Goal: Task Accomplishment & Management: Manage account settings

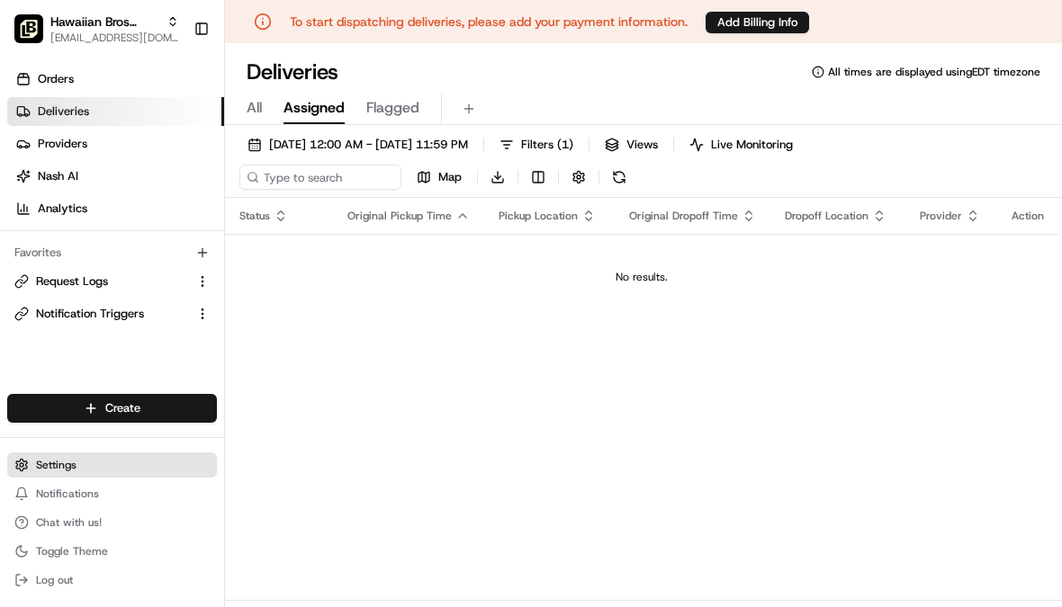
click at [100, 478] on button "Settings" at bounding box center [112, 465] width 210 height 25
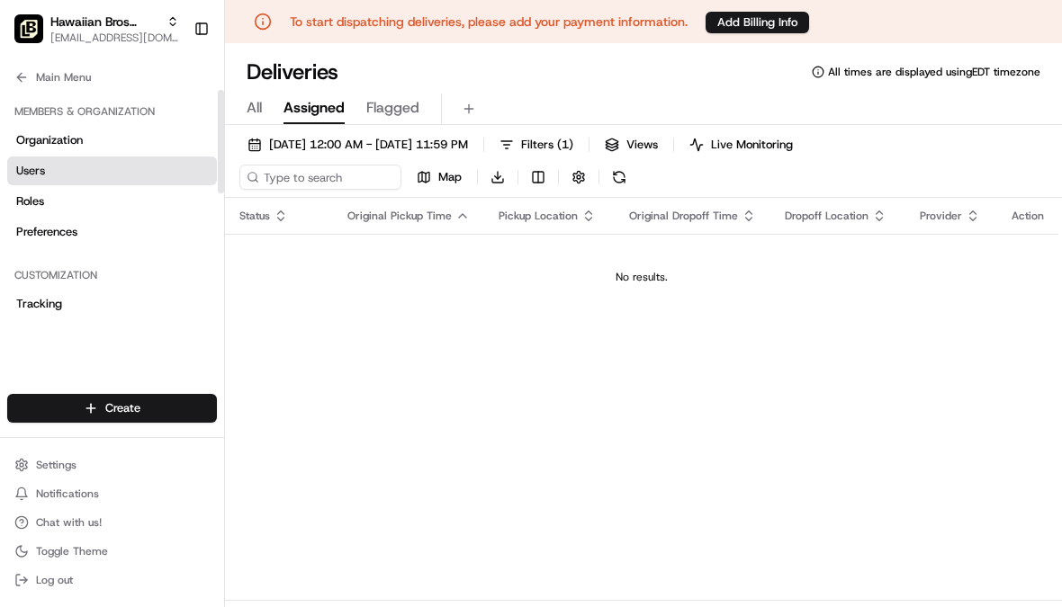
click at [25, 173] on span "Users" at bounding box center [30, 171] width 29 height 16
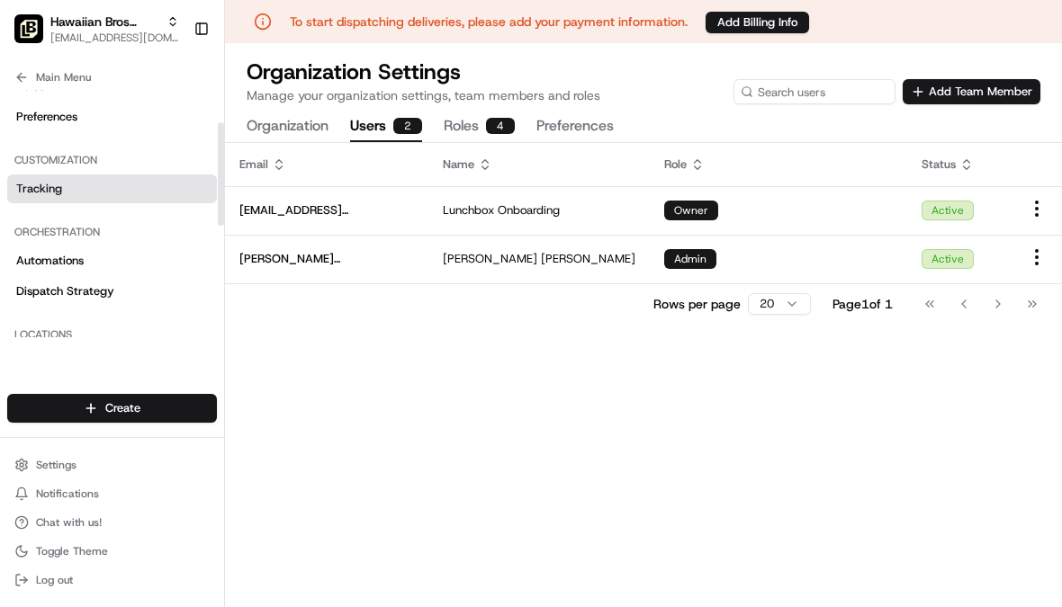
scroll to position [159, 0]
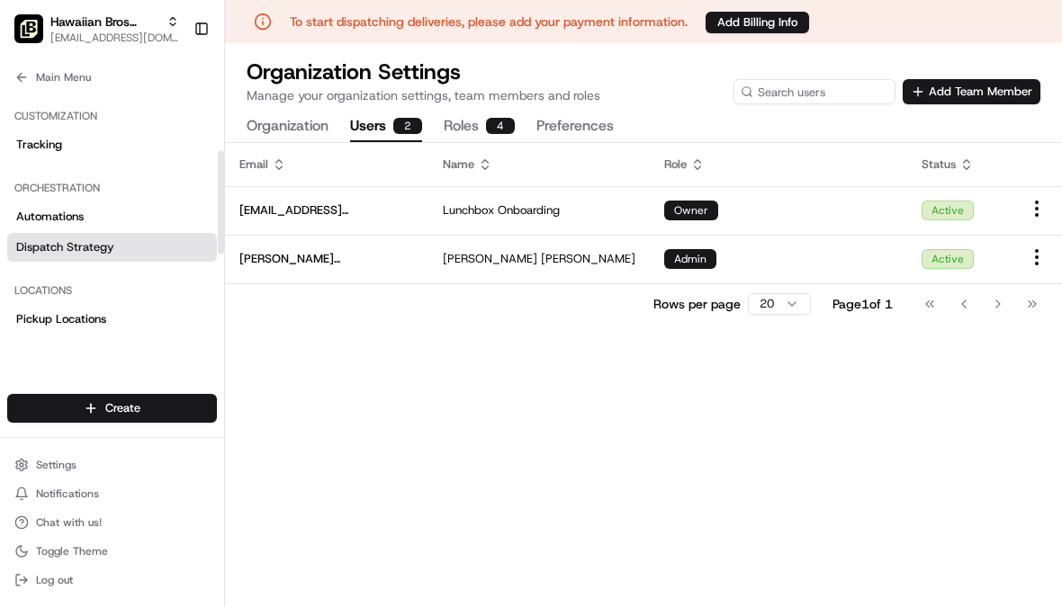
click at [105, 245] on span "Dispatch Strategy" at bounding box center [65, 247] width 98 height 16
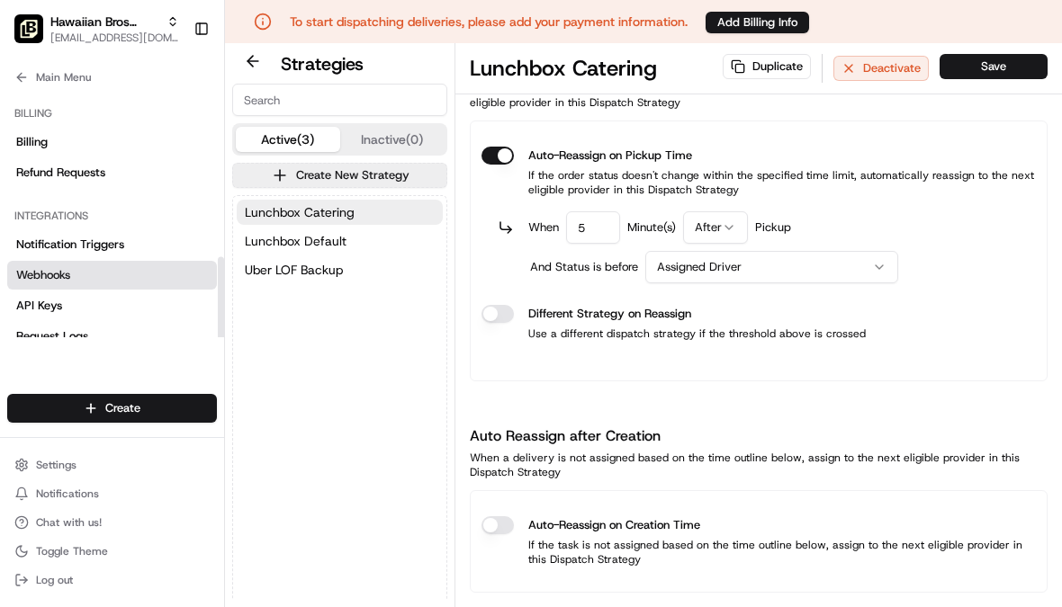
scroll to position [437, 0]
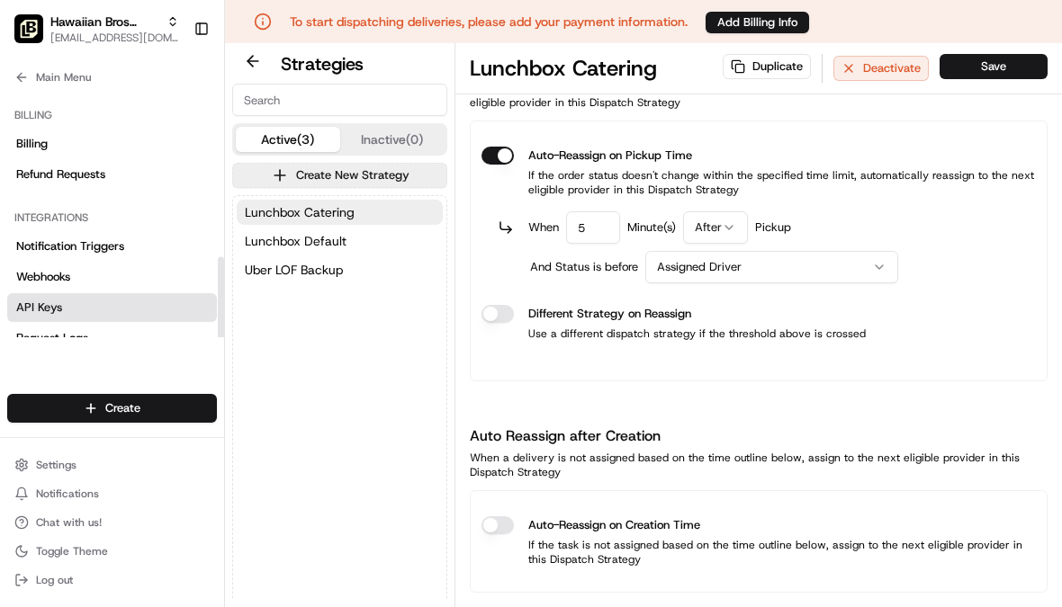
click at [94, 300] on link "API Keys" at bounding box center [112, 307] width 210 height 29
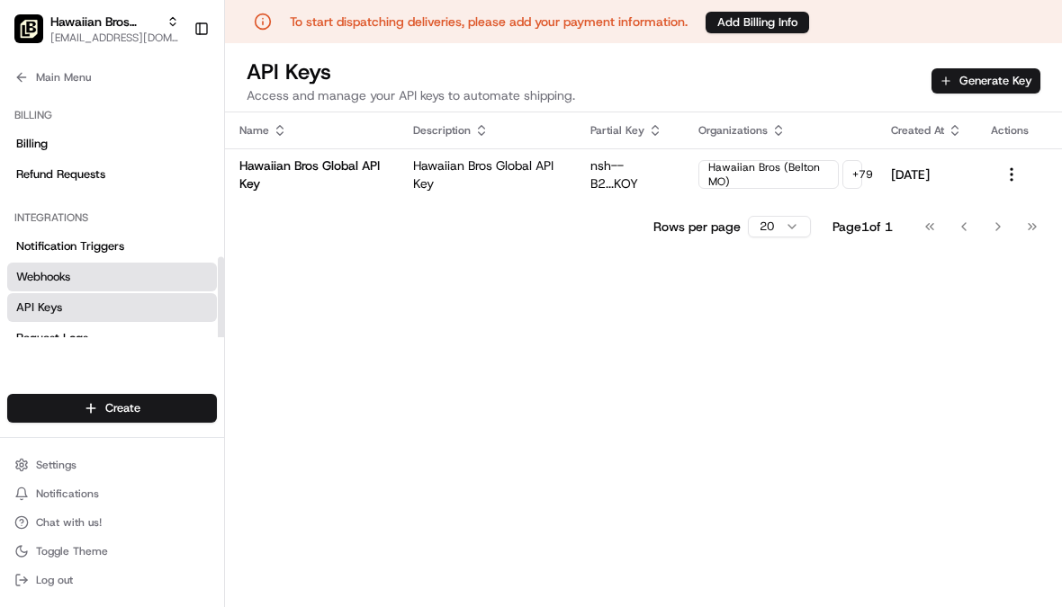
click at [104, 275] on link "Webhooks" at bounding box center [112, 277] width 210 height 29
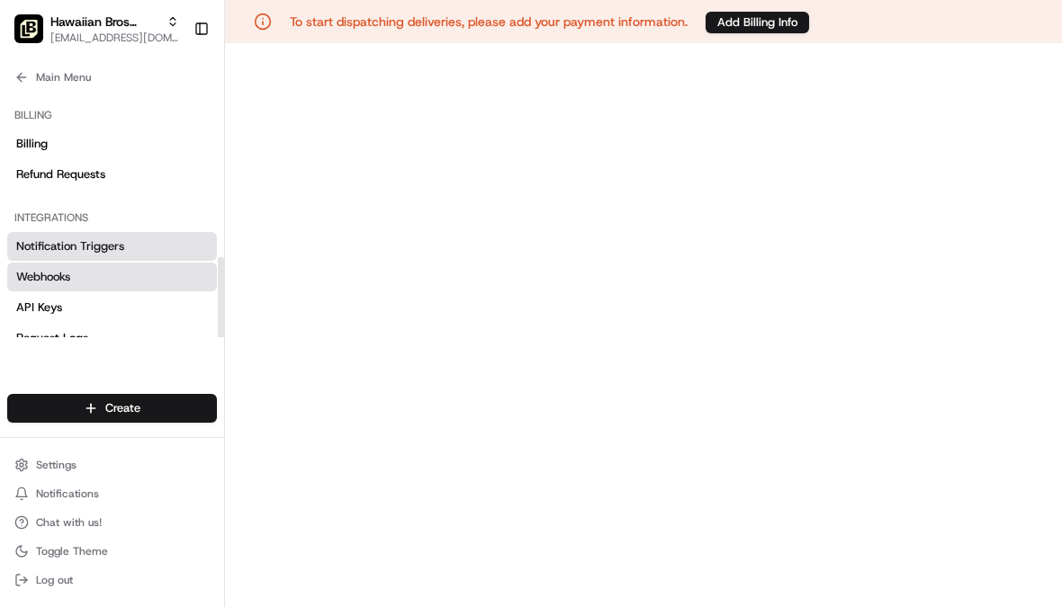
click at [98, 255] on link "Notification Triggers" at bounding box center [112, 246] width 210 height 29
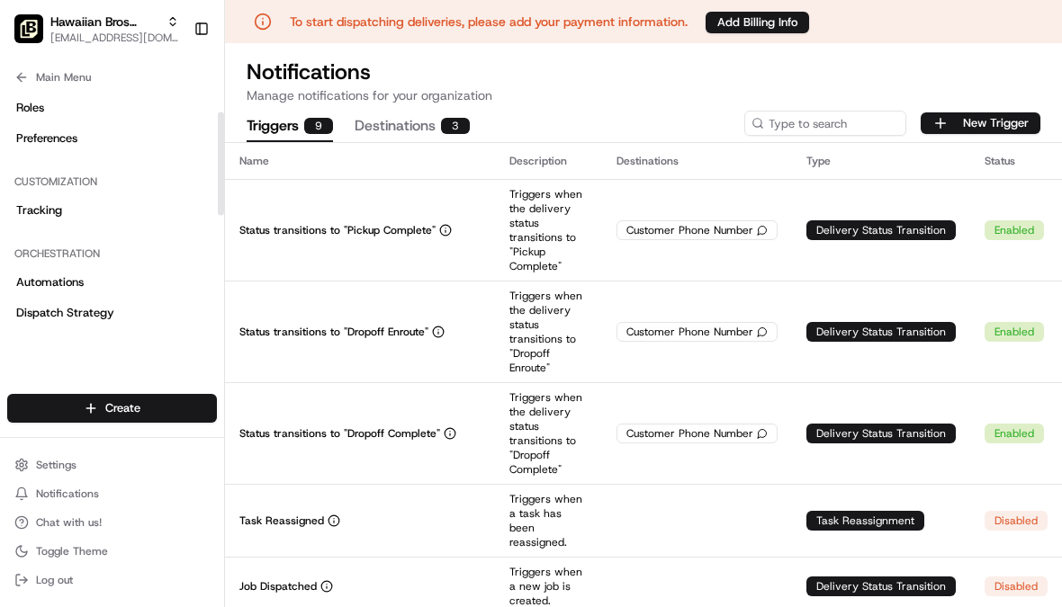
scroll to position [21, 0]
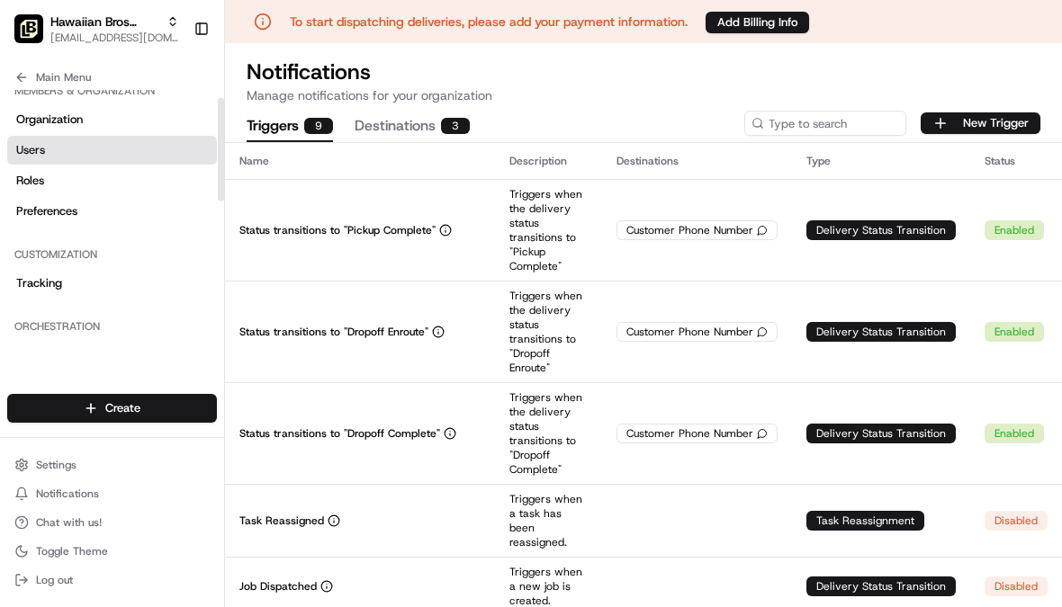
click at [64, 163] on link "Users" at bounding box center [112, 150] width 210 height 29
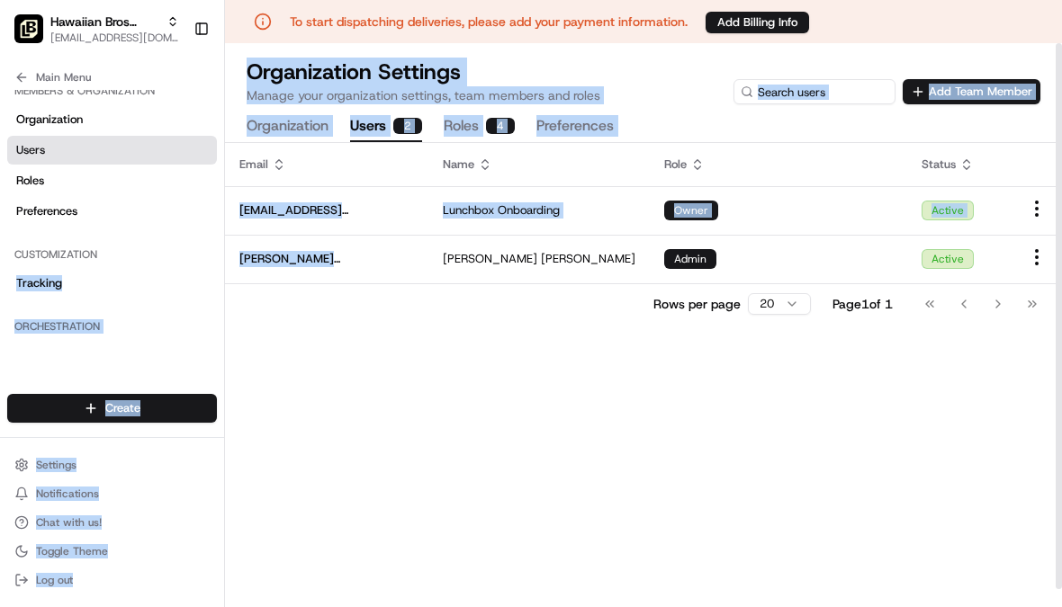
click at [309, 305] on div "Rows per page 20 Page 1 of 1 Go to first page Go to previous page Go to next pa…" at bounding box center [643, 303] width 837 height 40
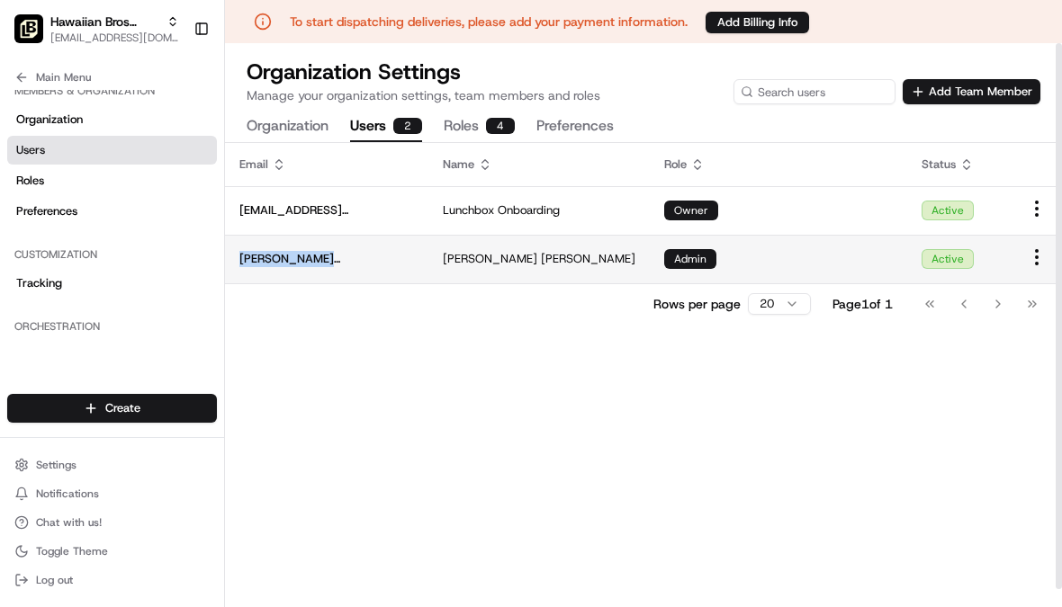
copy span "[PERSON_NAME][EMAIL_ADDRESS][PERSON_NAME][DOMAIN_NAME]"
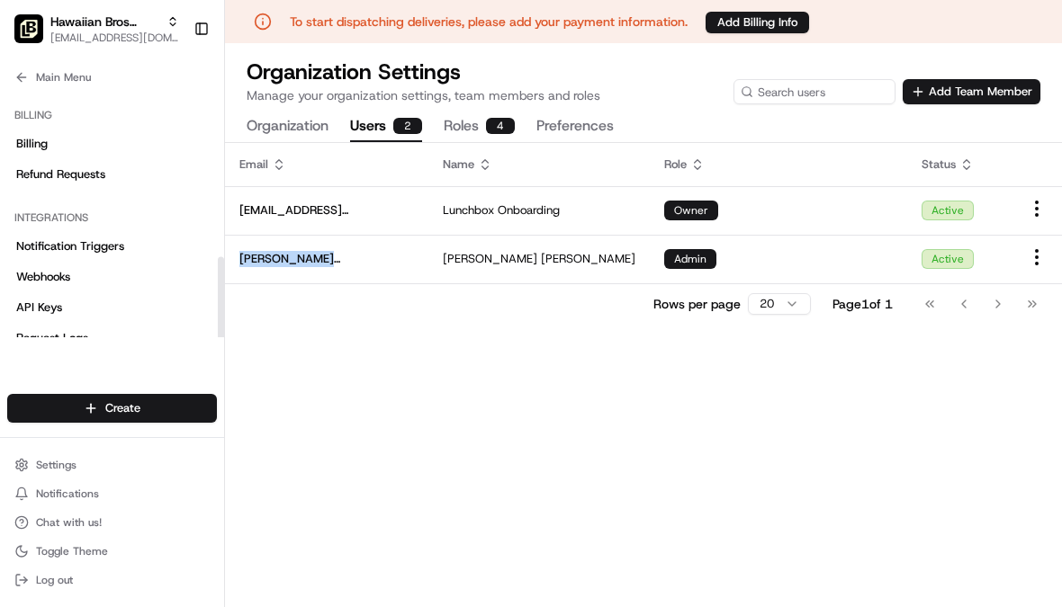
scroll to position [437, 0]
click at [101, 245] on span "Notification Triggers" at bounding box center [70, 246] width 108 height 16
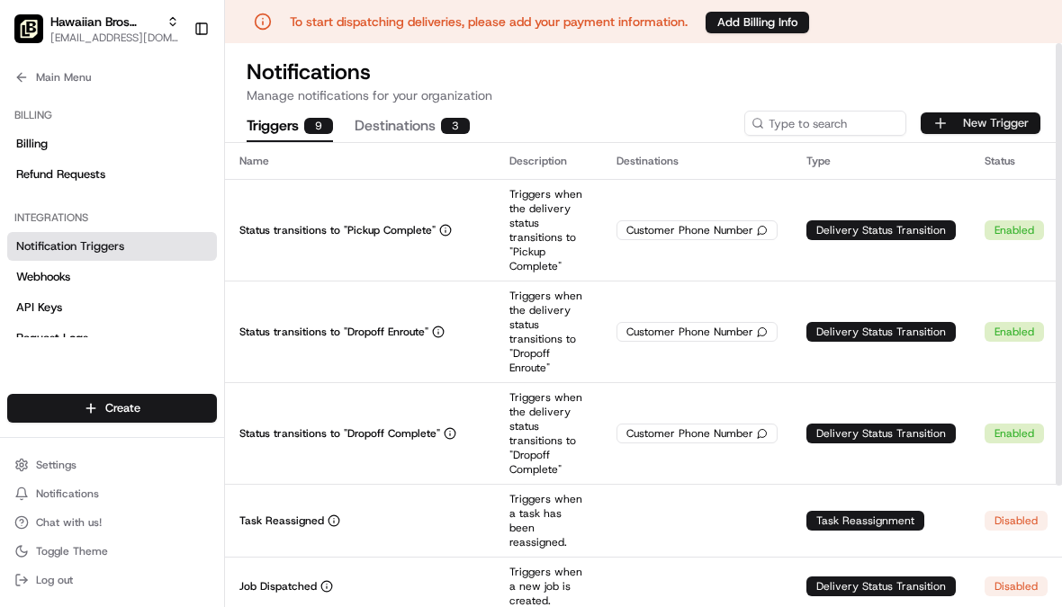
click at [993, 127] on button "New Trigger" at bounding box center [981, 123] width 120 height 22
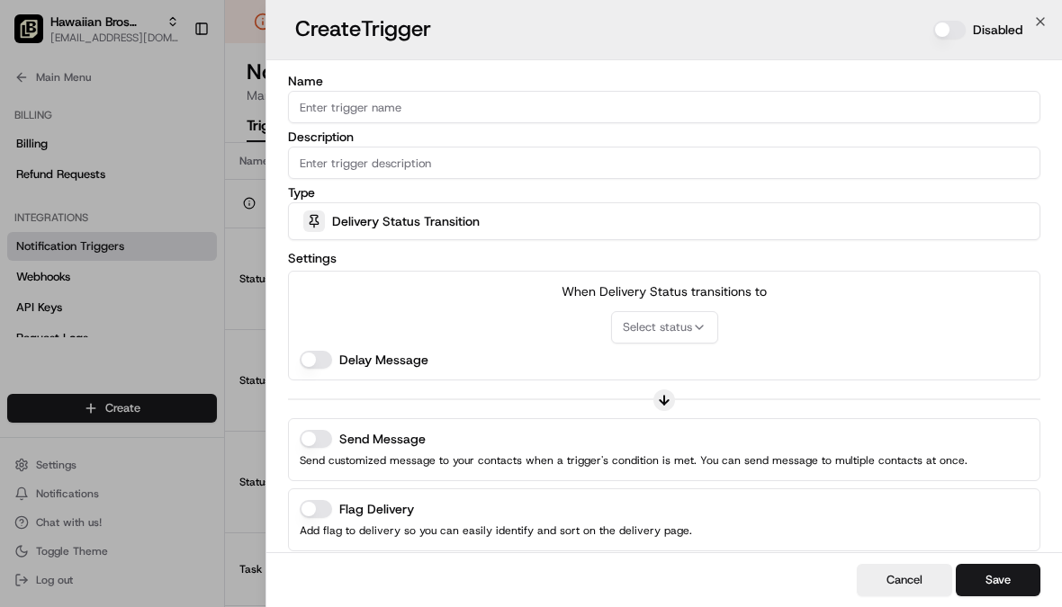
click at [948, 31] on button "Disabled" at bounding box center [949, 30] width 32 height 18
click at [1038, 25] on icon "button" at bounding box center [1040, 21] width 14 height 14
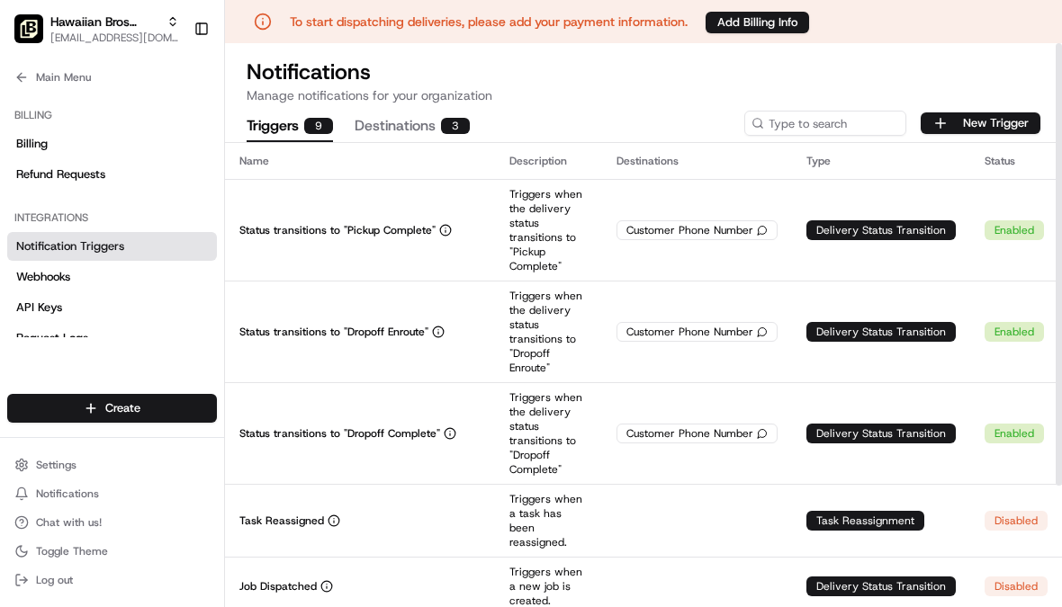
click at [436, 132] on button "Destinations 3" at bounding box center [412, 127] width 115 height 31
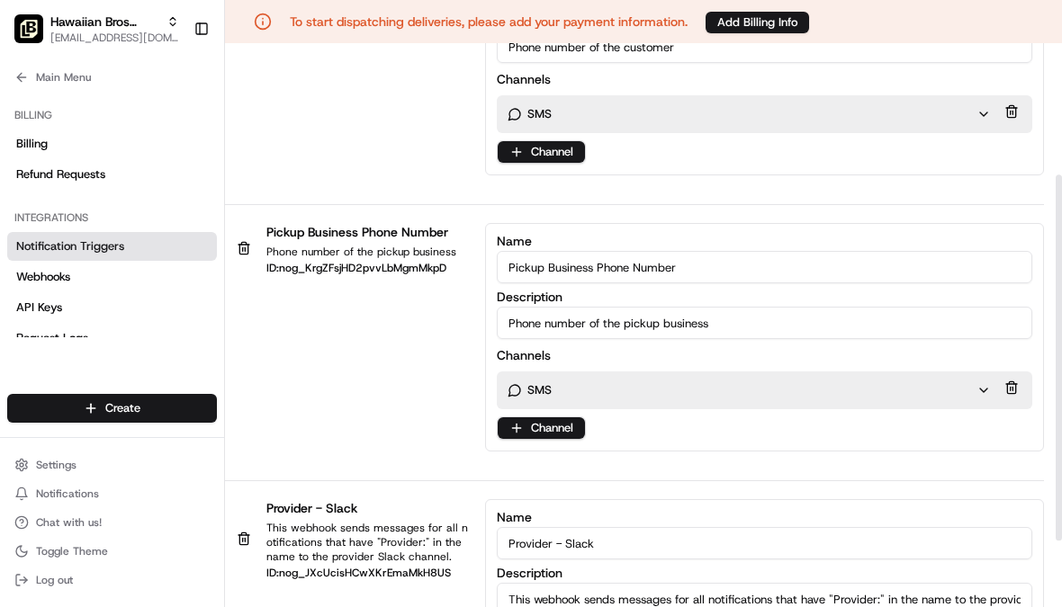
scroll to position [244, 0]
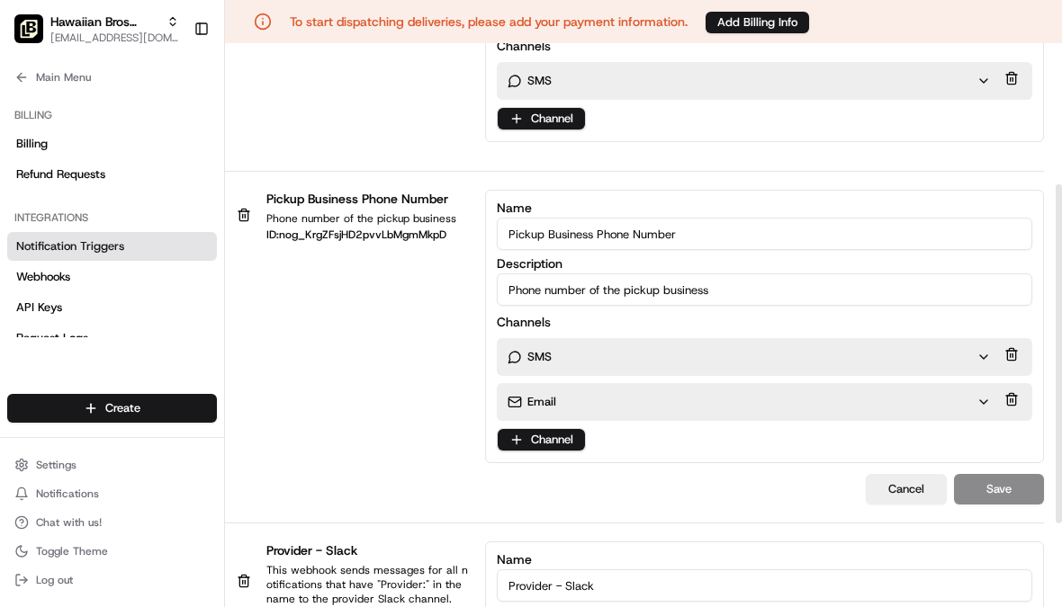
click at [581, 407] on div "Email" at bounding box center [742, 402] width 469 height 16
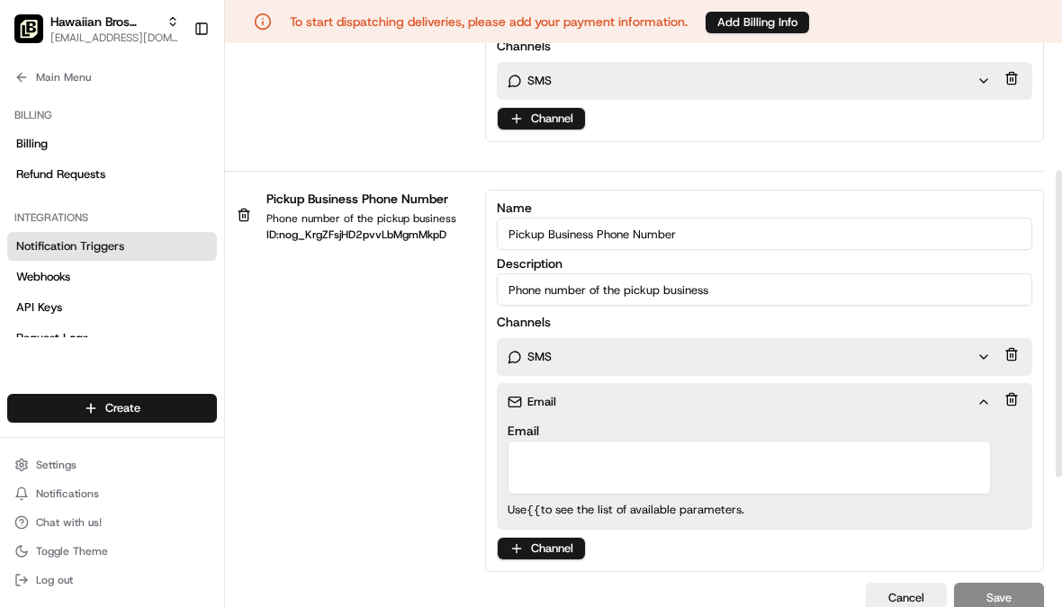
click at [572, 449] on textarea "Email" at bounding box center [749, 468] width 483 height 54
paste textarea "[PERSON_NAME][EMAIL_ADDRESS][PERSON_NAME][DOMAIN_NAME]"
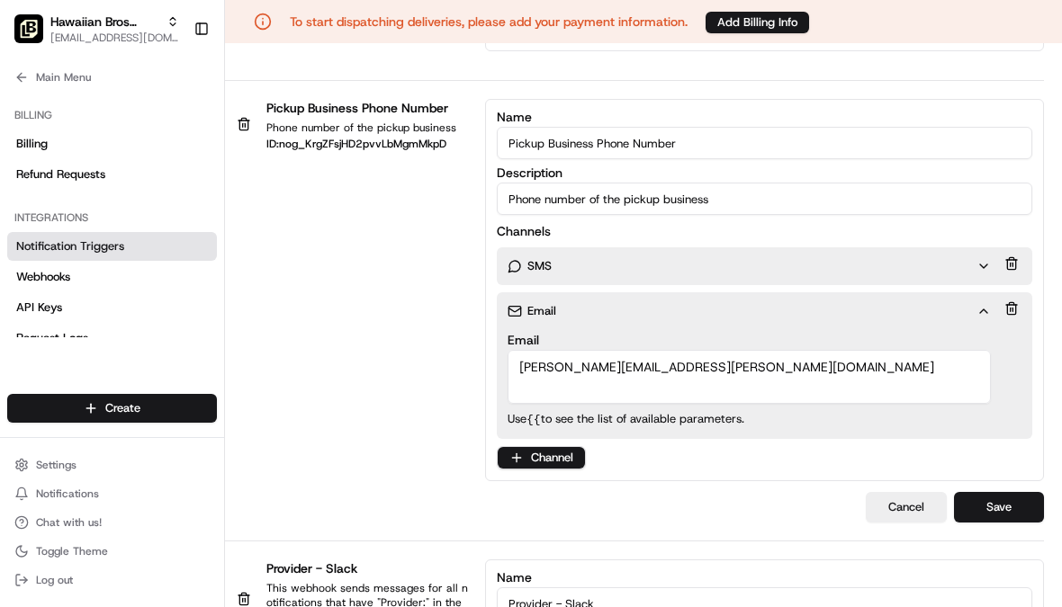
scroll to position [374, 0]
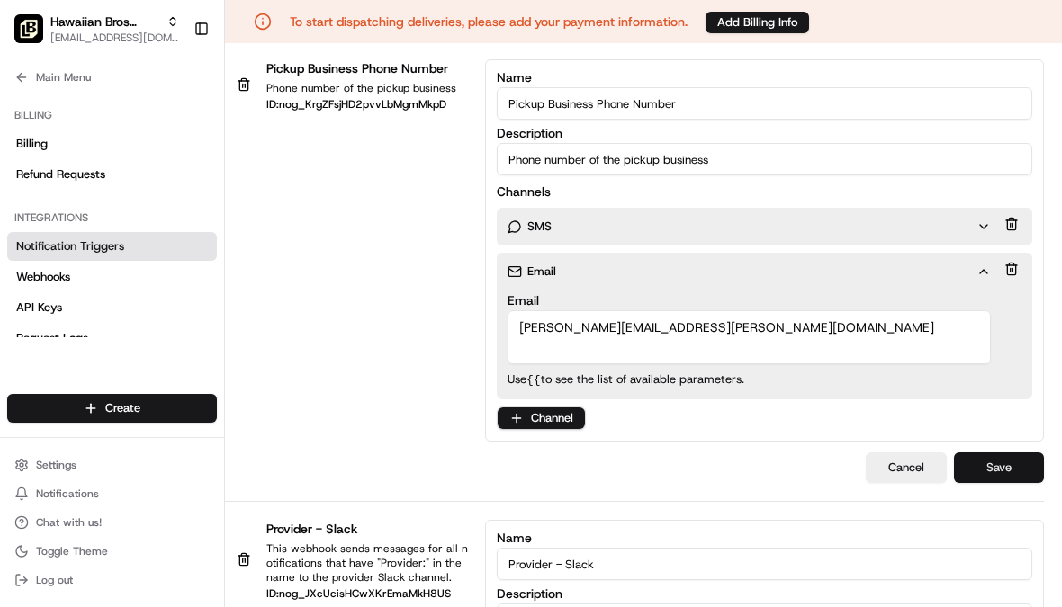
type textarea "[PERSON_NAME][EMAIL_ADDRESS][PERSON_NAME][DOMAIN_NAME]"
click at [1021, 474] on button "Save" at bounding box center [999, 468] width 90 height 31
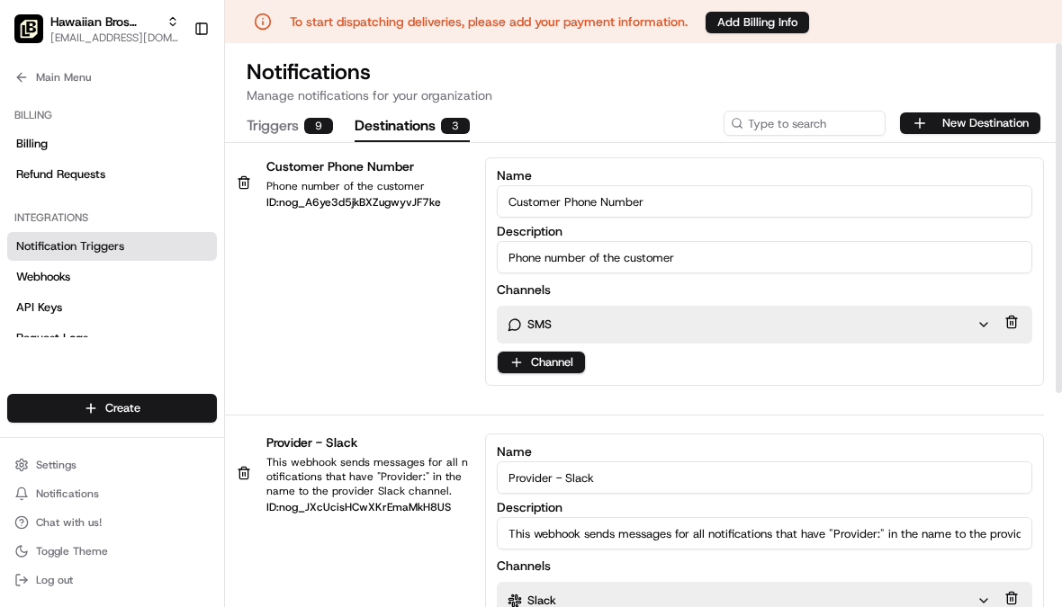
scroll to position [0, 0]
click at [315, 130] on div "9" at bounding box center [318, 126] width 29 height 16
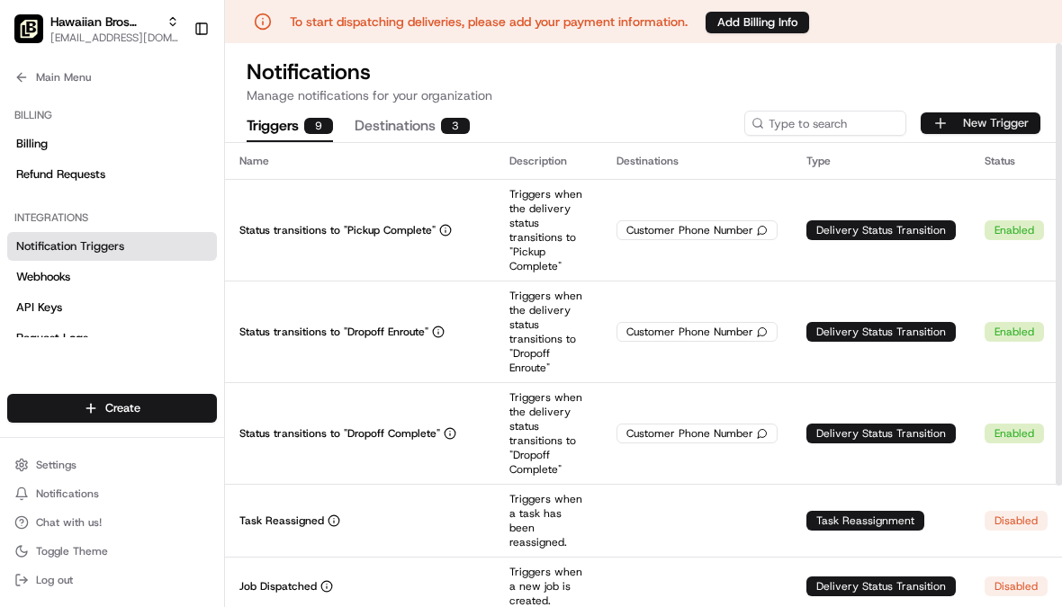
click at [1000, 132] on button "New Trigger" at bounding box center [981, 123] width 120 height 22
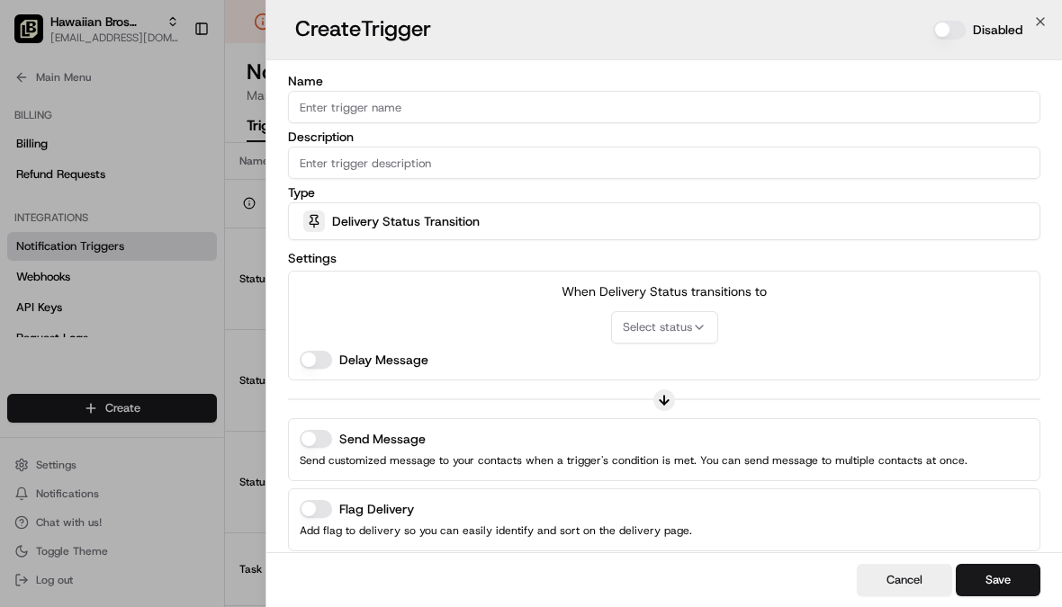
click at [959, 31] on button "Disabled" at bounding box center [949, 30] width 32 height 18
click at [957, 107] on input "Name" at bounding box center [664, 107] width 752 height 32
type input "Not Assigned Driver"
paste input "Not Assigned Driver"
type input "Not Assigned Driver"
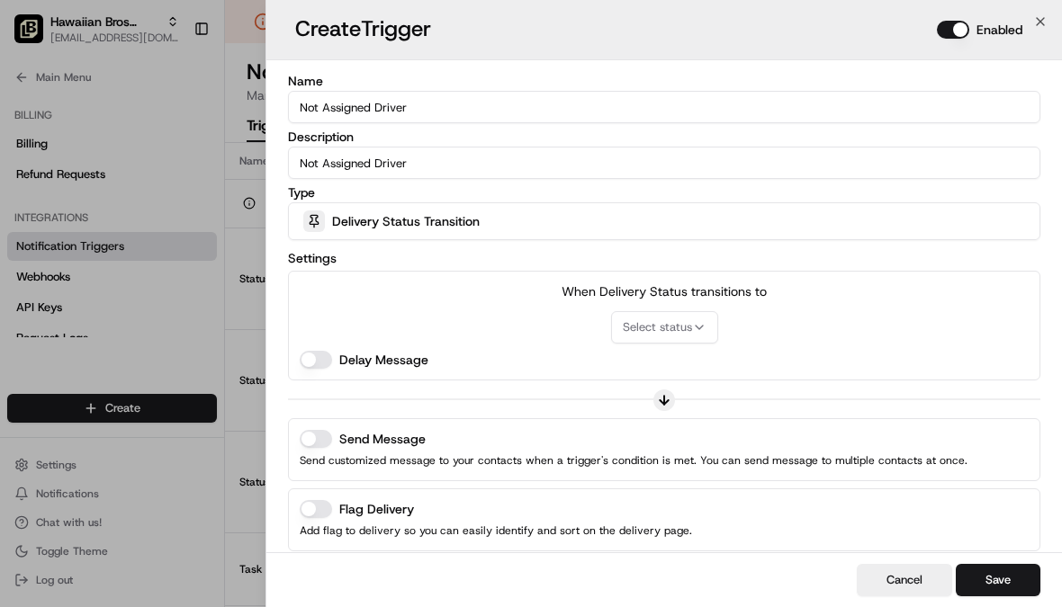
click at [453, 228] on span "Delivery Status Transition" at bounding box center [406, 221] width 148 height 18
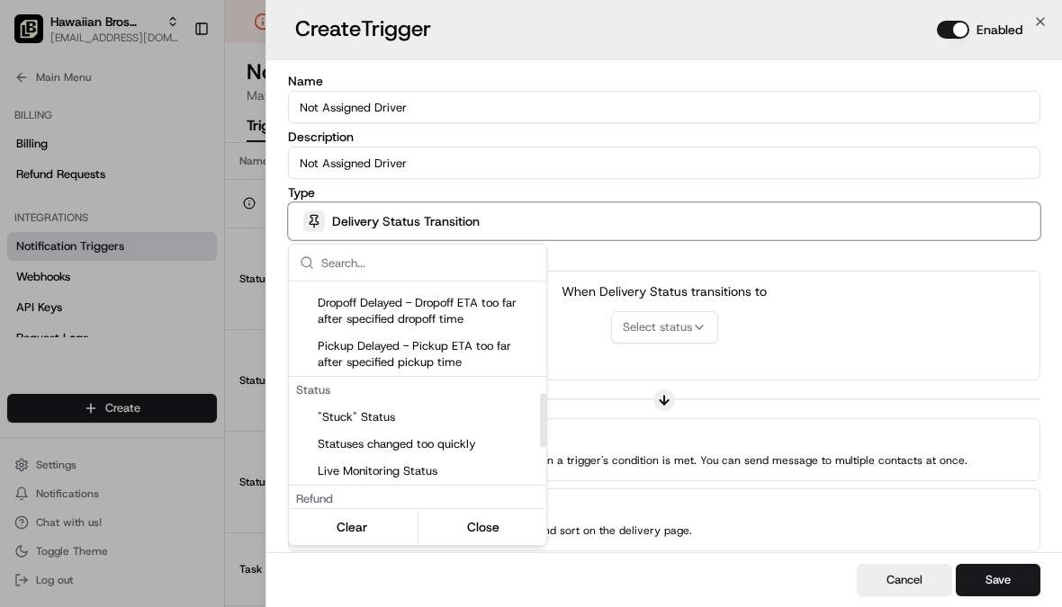
scroll to position [470, 0]
click at [355, 418] on span ""Stuck" Status" at bounding box center [428, 416] width 221 height 16
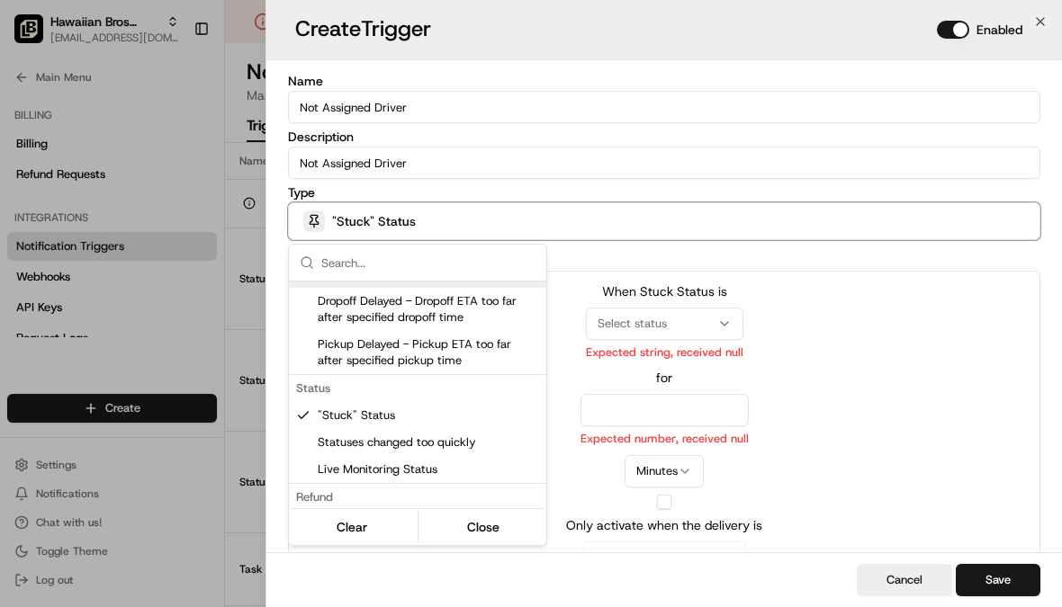
click at [626, 324] on div at bounding box center [531, 303] width 1062 height 607
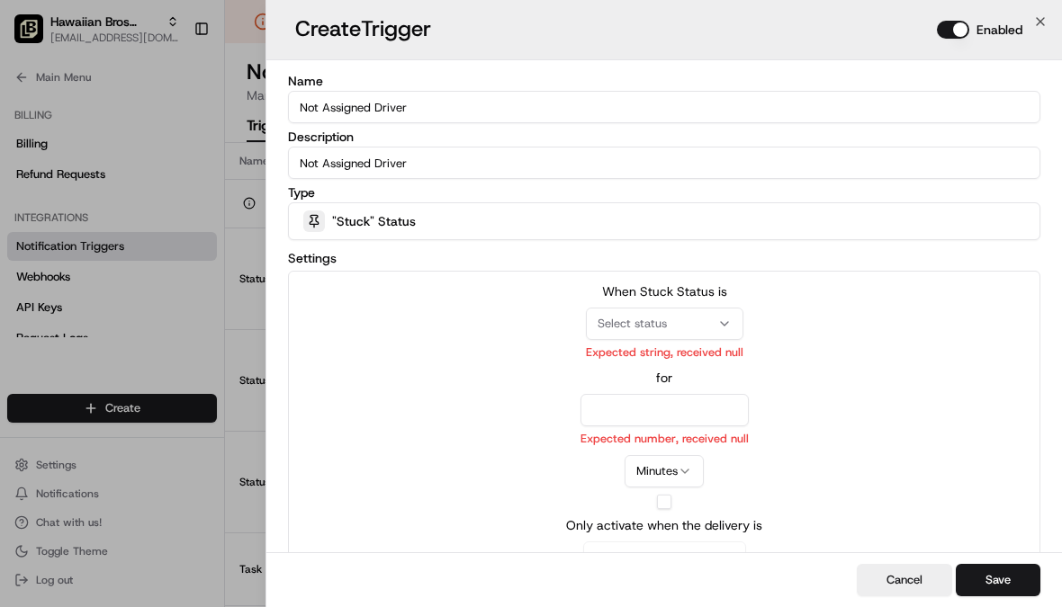
click at [697, 320] on div "Select status" at bounding box center [664, 324] width 148 height 16
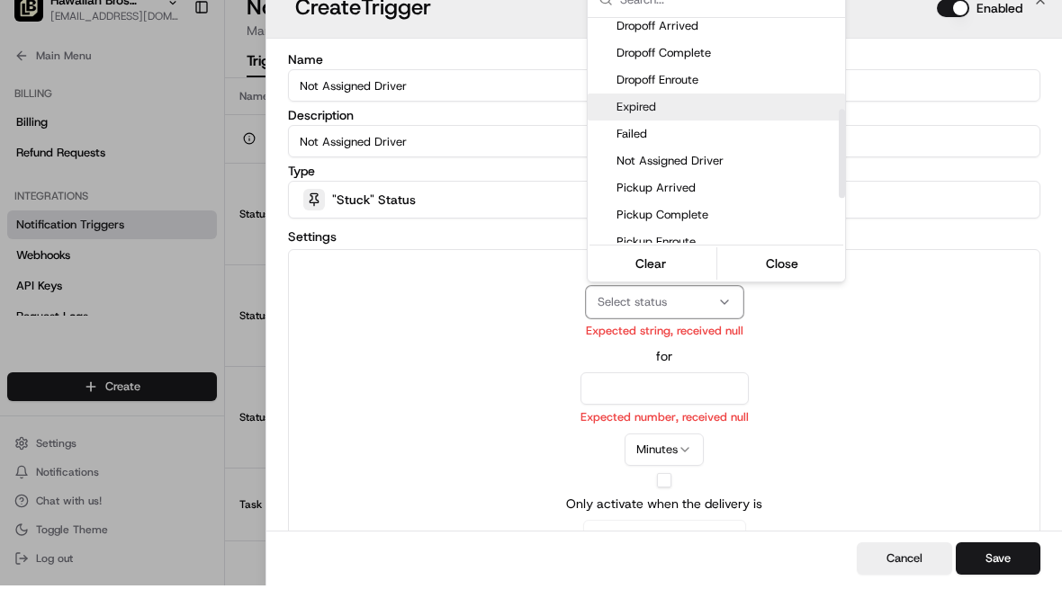
scroll to position [191, 0]
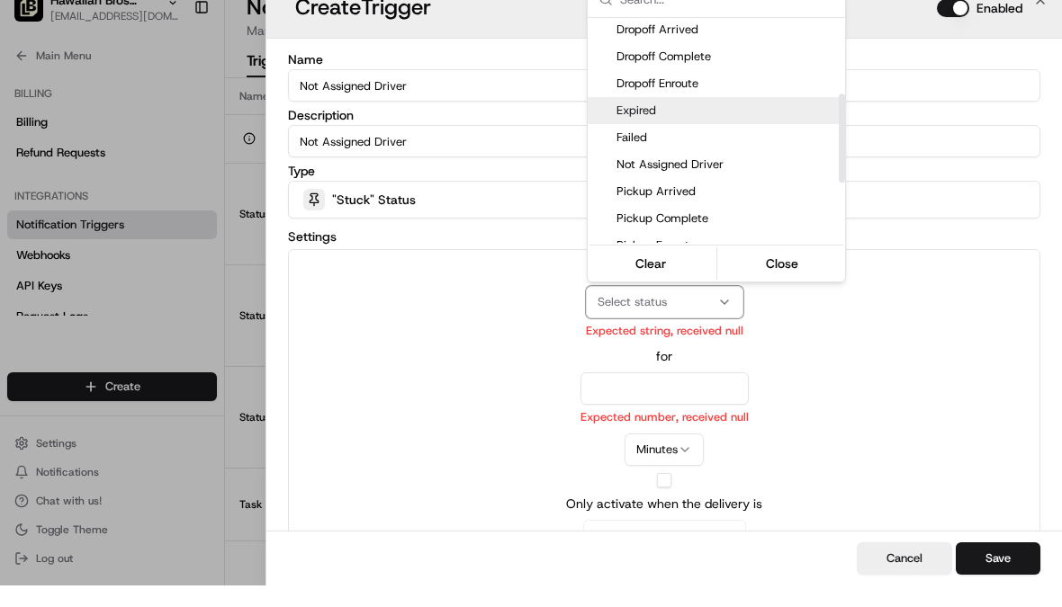
click at [752, 178] on span "Not Assigned Driver" at bounding box center [726, 186] width 221 height 16
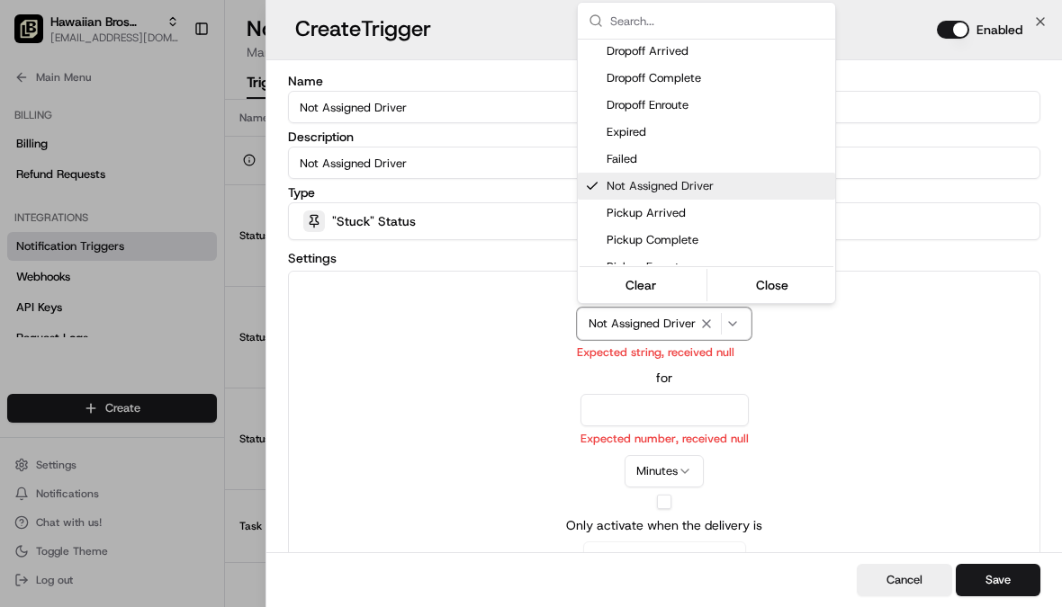
click at [721, 410] on div at bounding box center [531, 303] width 1062 height 607
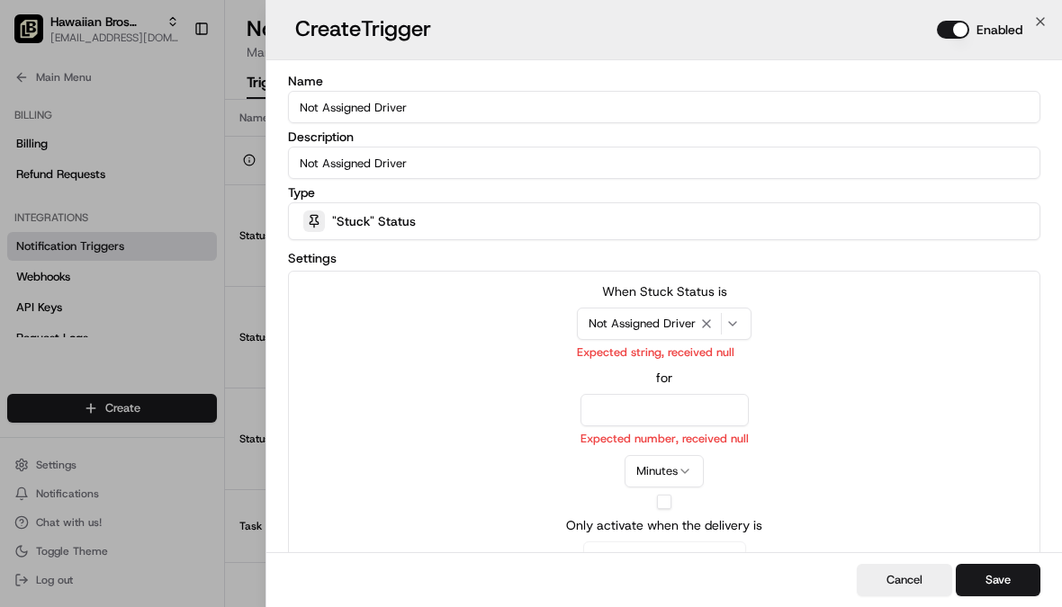
click at [714, 424] on input "number" at bounding box center [664, 410] width 168 height 32
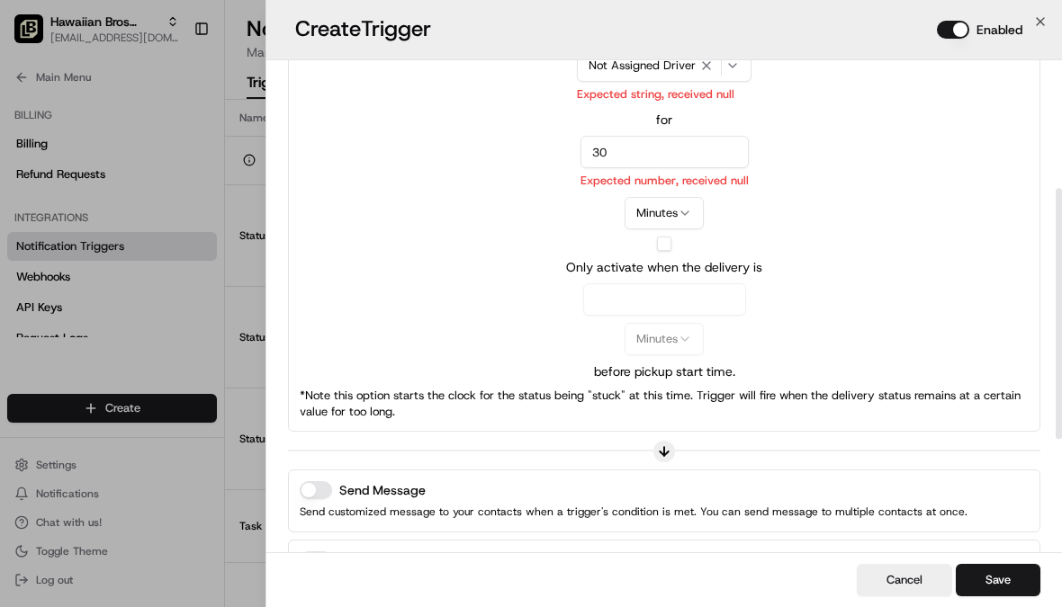
scroll to position [260, 0]
type input "30"
click at [667, 246] on button "button" at bounding box center [664, 242] width 14 height 14
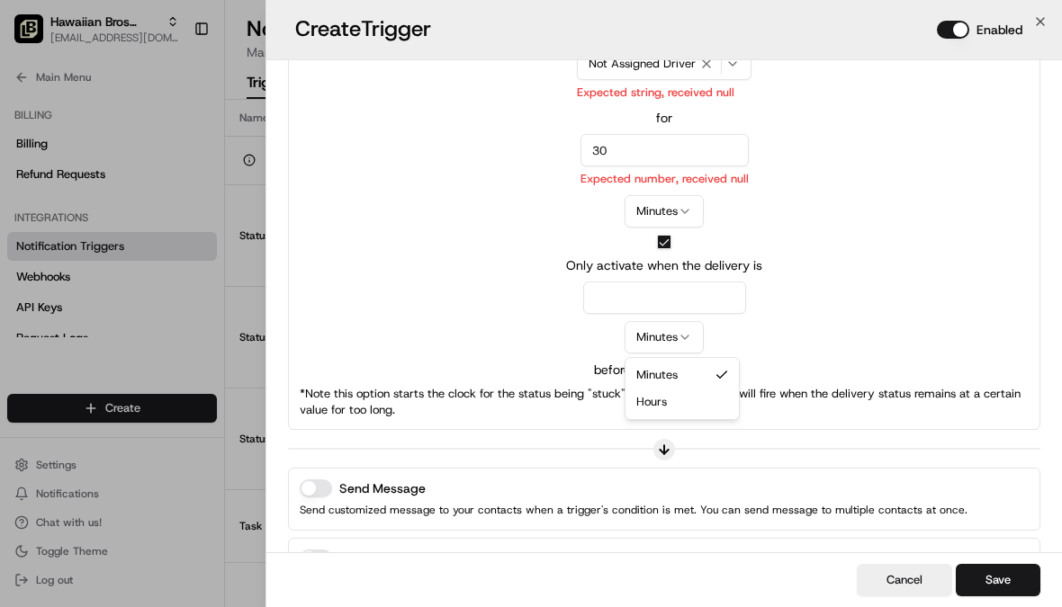
click at [683, 345] on button "Minutes" at bounding box center [663, 337] width 79 height 32
click at [670, 414] on p "*Note this option starts the clock for the status being "stuck" at this time. T…" at bounding box center [664, 402] width 729 height 32
click at [721, 301] on input "number" at bounding box center [664, 298] width 163 height 32
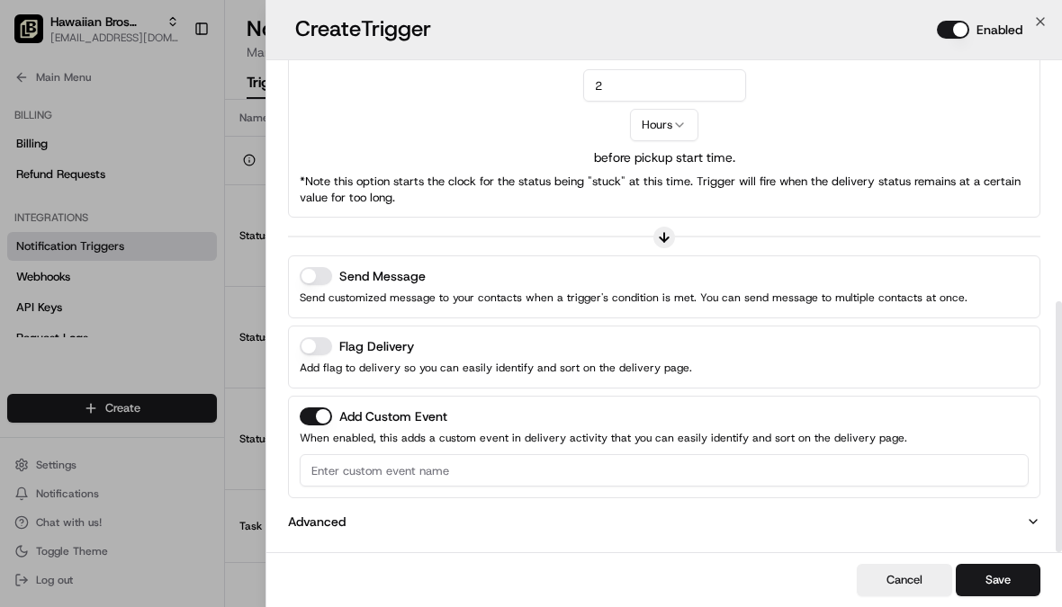
scroll to position [472, 0]
type input "2"
click at [324, 346] on button "Flag Delivery" at bounding box center [316, 346] width 32 height 18
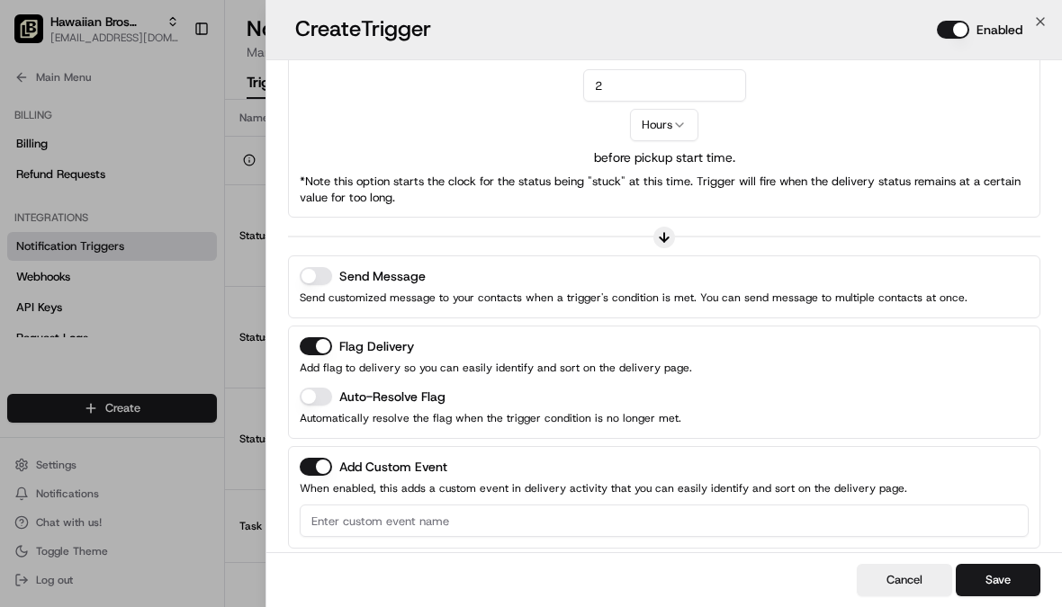
click at [329, 396] on button "Auto-Resolve Flag" at bounding box center [316, 397] width 32 height 18
click at [325, 284] on button "Send Message" at bounding box center [316, 276] width 32 height 18
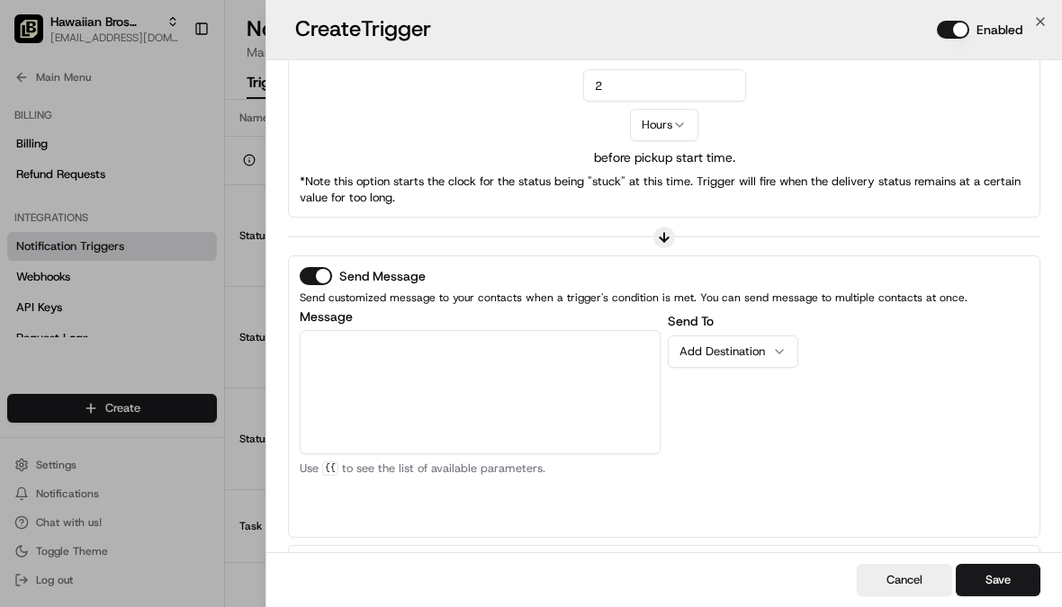
scroll to position [21, 0]
click at [570, 399] on textarea "Message" at bounding box center [480, 392] width 361 height 124
paste textarea "The {{job_details_url}} has no driver assigned, please review and take action."
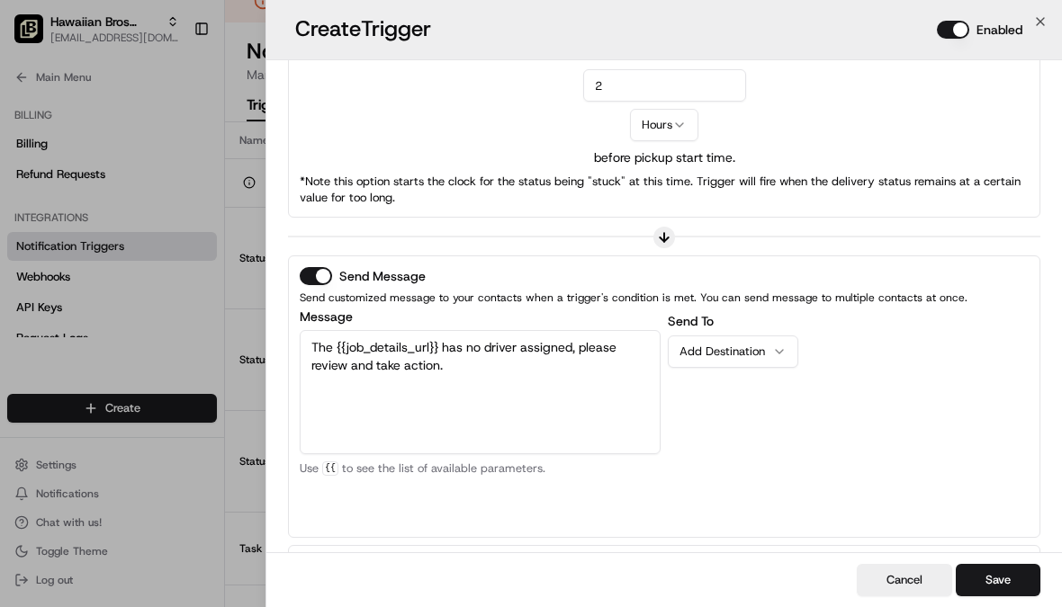
type textarea "The {{job_details_url}} has no driver assigned, please review and take action."
click at [750, 366] on button "Add Destination" at bounding box center [733, 352] width 130 height 32
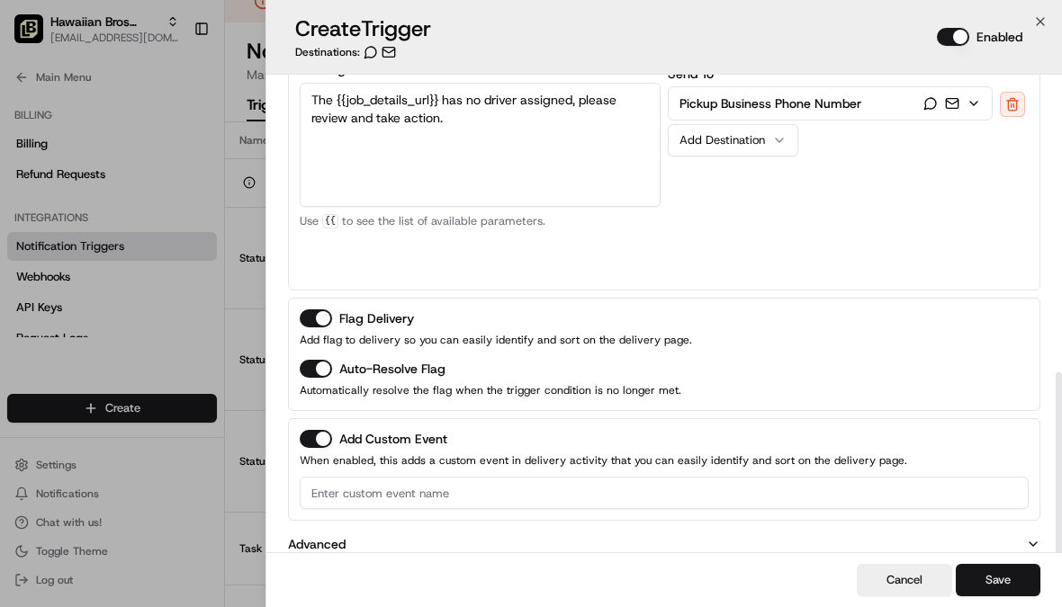
click at [1015, 597] on button "Save" at bounding box center [998, 580] width 85 height 32
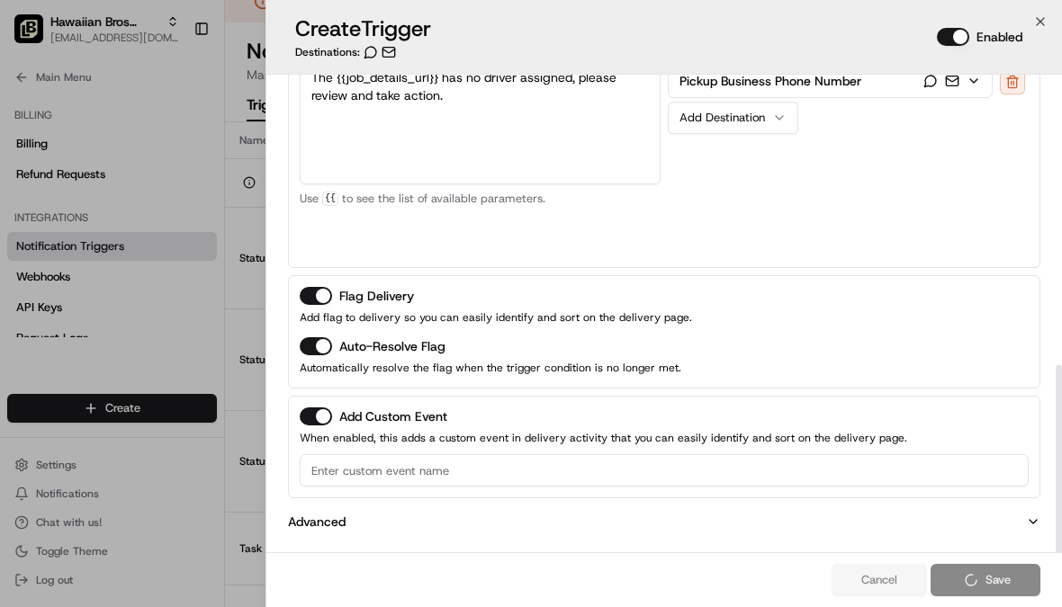
scroll to position [691, 0]
